Goal: Task Accomplishment & Management: Manage account settings

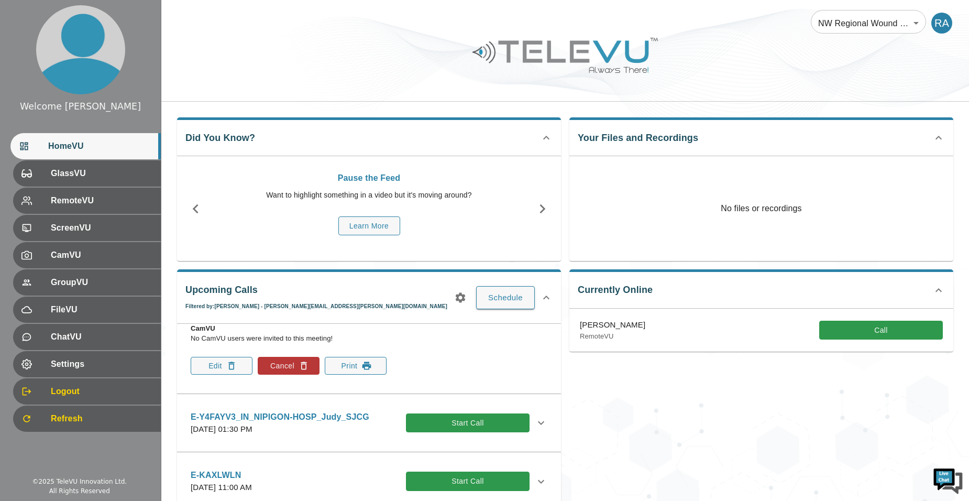
scroll to position [314, 0]
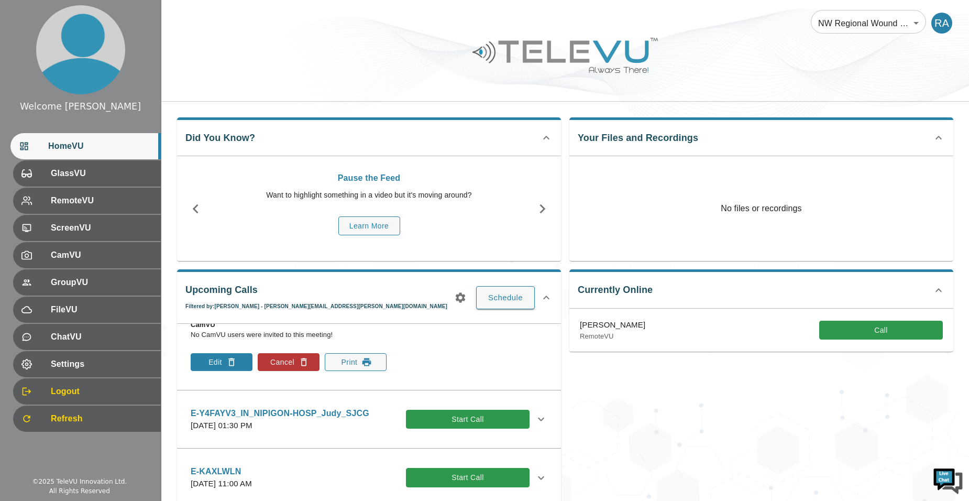
click at [224, 365] on button "Edit" at bounding box center [222, 362] width 62 height 18
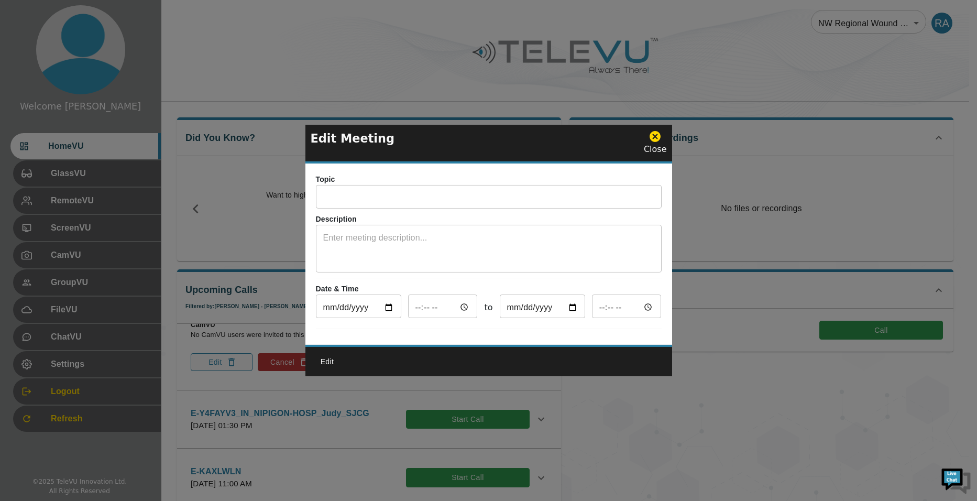
type input "E-5PA8H89_FU_NORTHWEST EMS_JUDY"
type textarea "System 5"
type input "[DATE]"
type input "13:30"
type input "[DATE]"
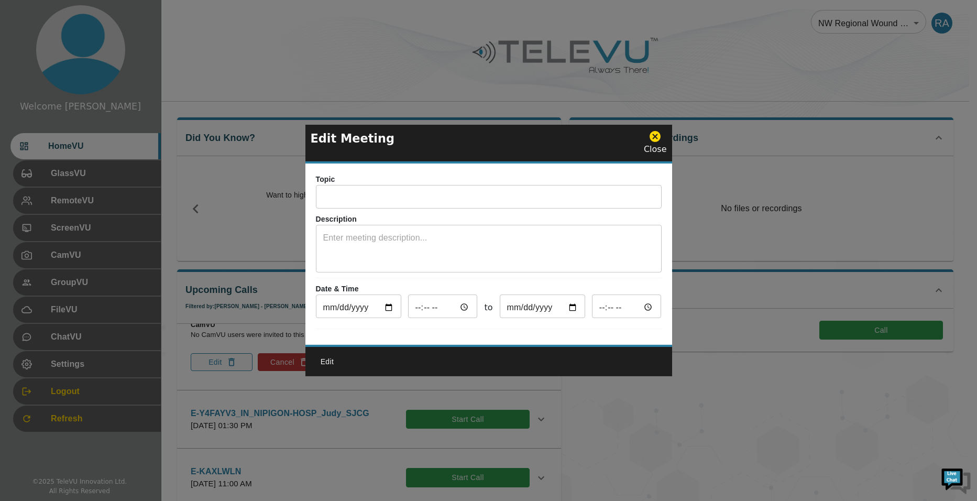
type input "14:30"
click at [463, 305] on input "13:30" at bounding box center [443, 307] width 70 height 21
type input "14:30"
type input "15:30"
click at [431, 301] on input "14:30" at bounding box center [443, 307] width 70 height 21
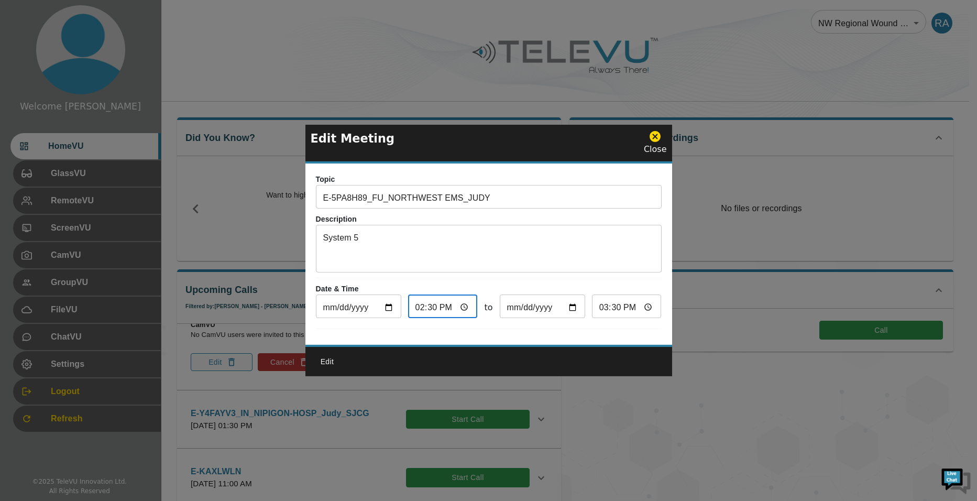
type input "14:00"
click at [597, 306] on input "15:00" at bounding box center [627, 307] width 70 height 21
type input "14:30"
click at [332, 364] on button "Edit" at bounding box center [328, 361] width 34 height 19
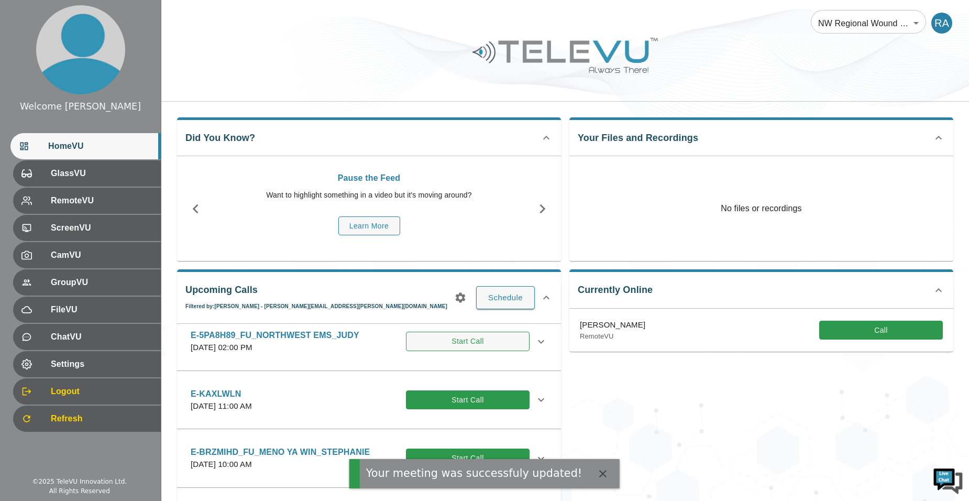
scroll to position [52, 0]
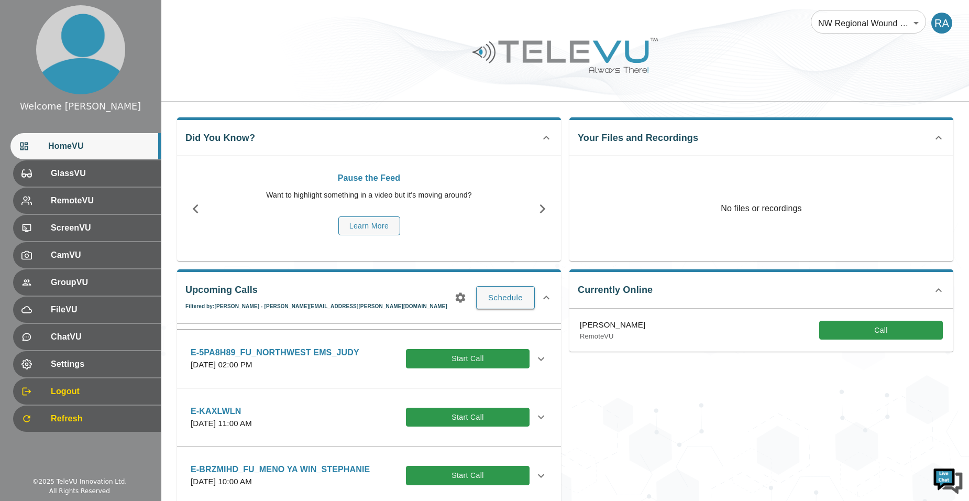
click at [535, 358] on icon at bounding box center [541, 359] width 13 height 13
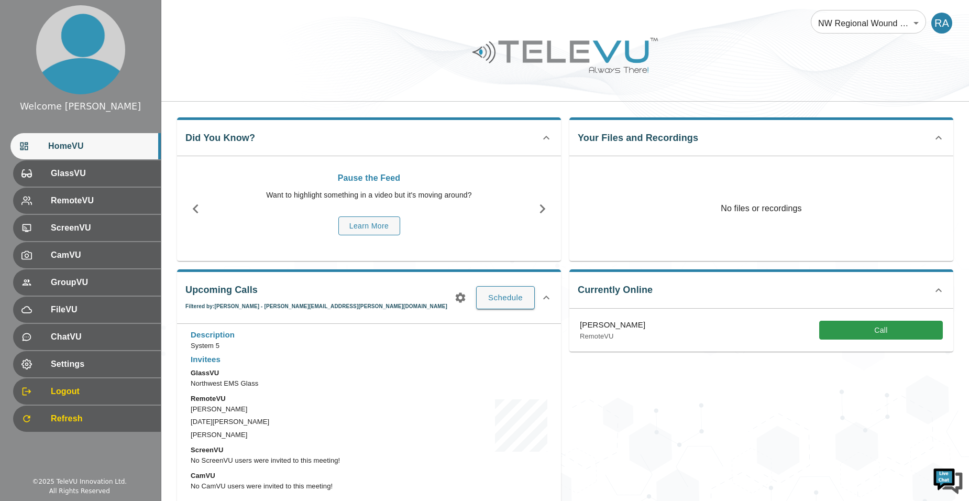
scroll to position [157, 0]
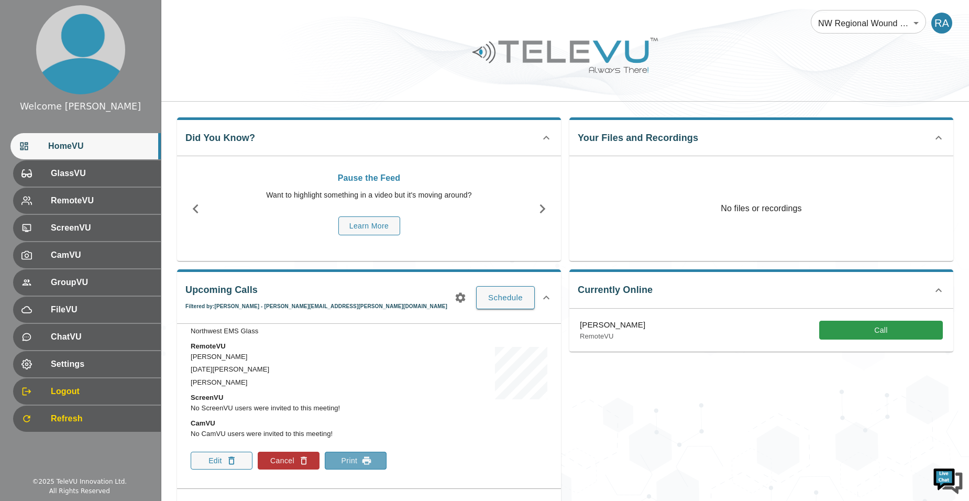
click at [383, 461] on button "Print" at bounding box center [356, 461] width 62 height 18
click at [107, 465] on div "Welcome [PERSON_NAME] HomeVU GlassVU RemoteVU ScreenVU CamVU GroupVU FileVU Cha…" at bounding box center [80, 250] width 161 height 501
